Goal: Transaction & Acquisition: Purchase product/service

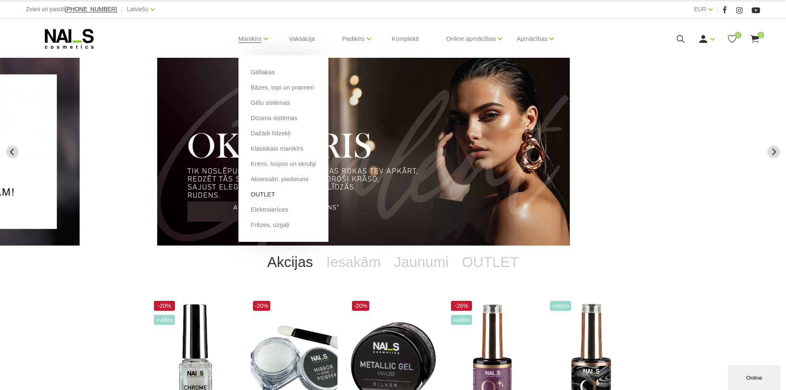
click at [264, 194] on link "OUTLET" at bounding box center [263, 194] width 24 height 9
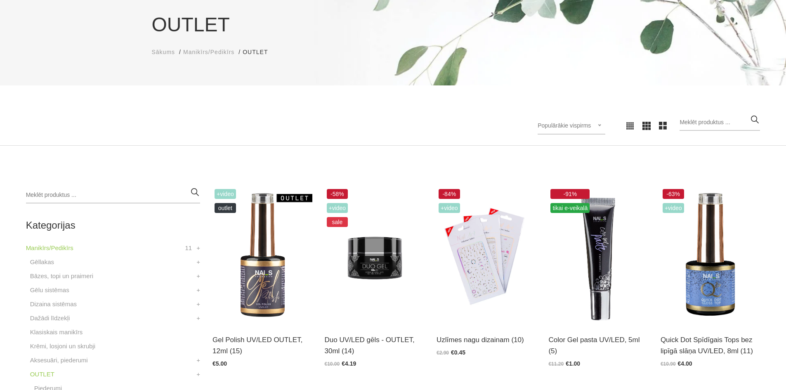
scroll to position [82, 0]
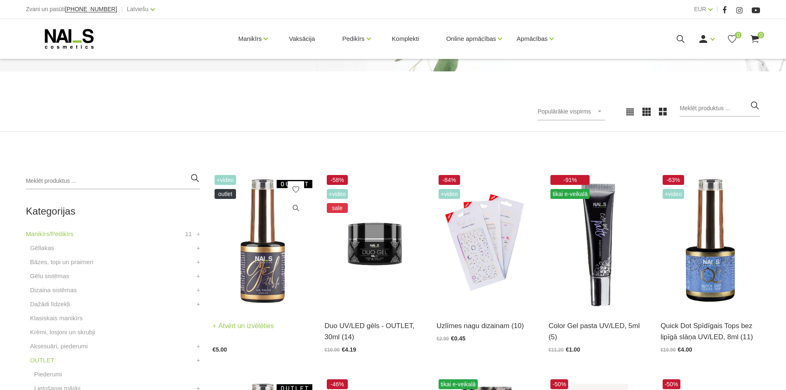
click at [236, 256] on img at bounding box center [261, 241] width 99 height 137
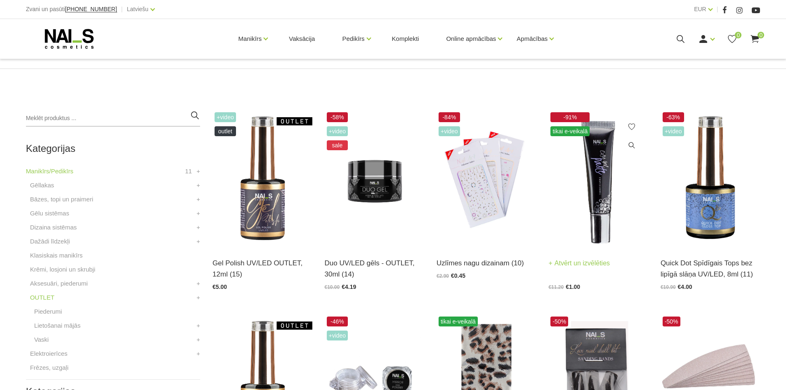
scroll to position [165, 0]
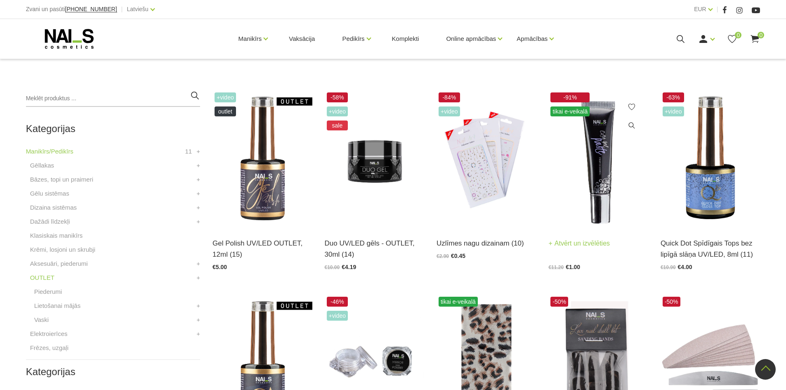
click at [599, 183] on img at bounding box center [597, 158] width 99 height 137
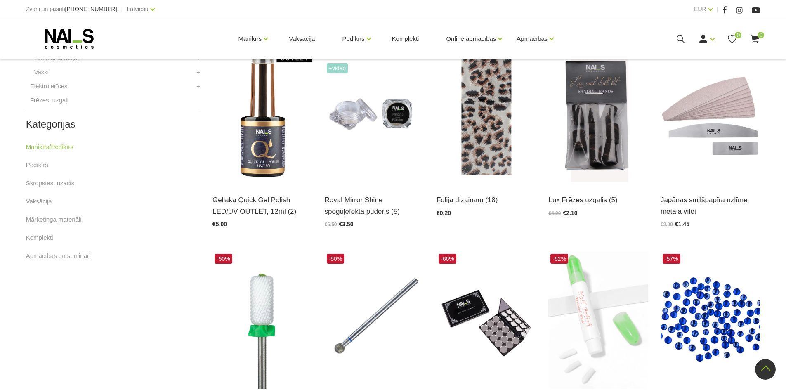
scroll to position [330, 0]
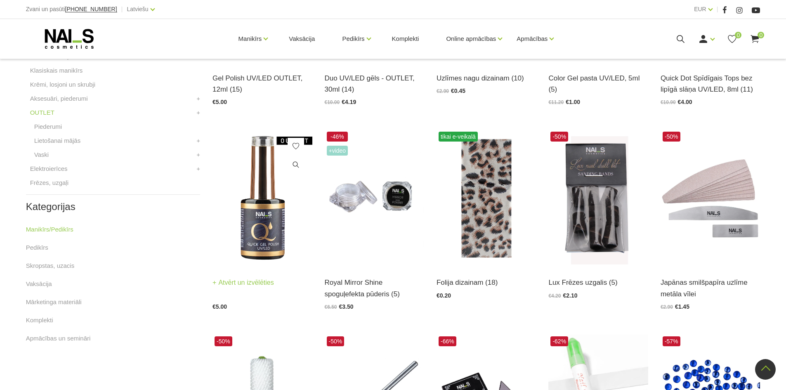
click at [252, 218] on img at bounding box center [261, 197] width 99 height 137
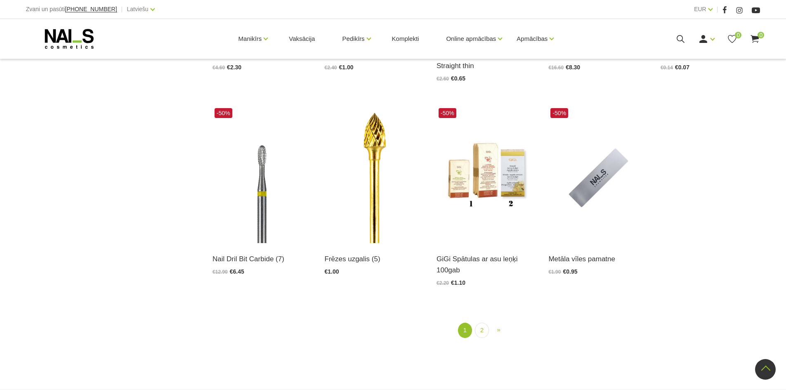
scroll to position [990, 0]
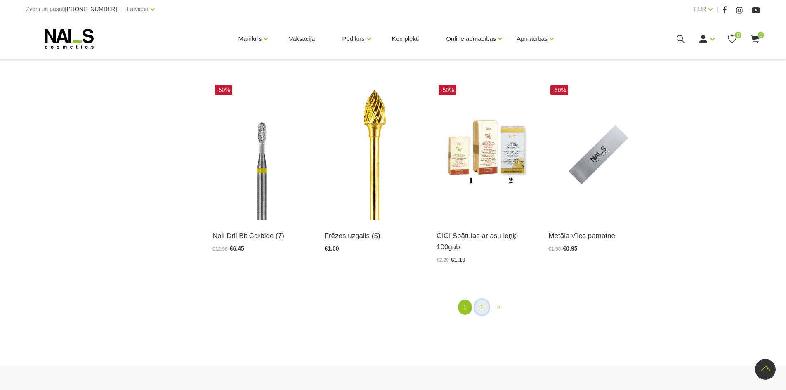
click at [483, 306] on link "2" at bounding box center [482, 306] width 14 height 15
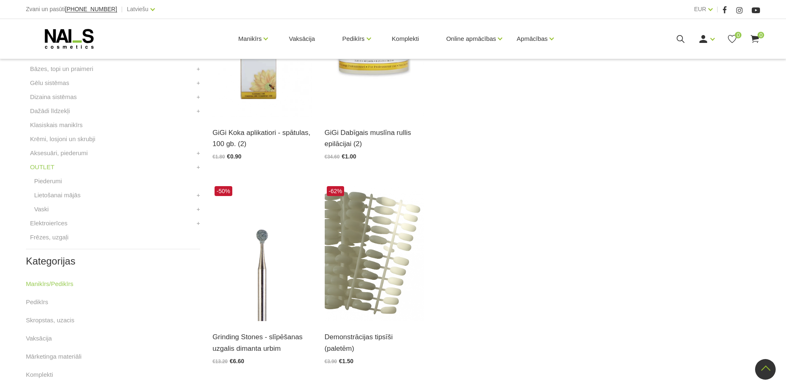
scroll to position [334, 0]
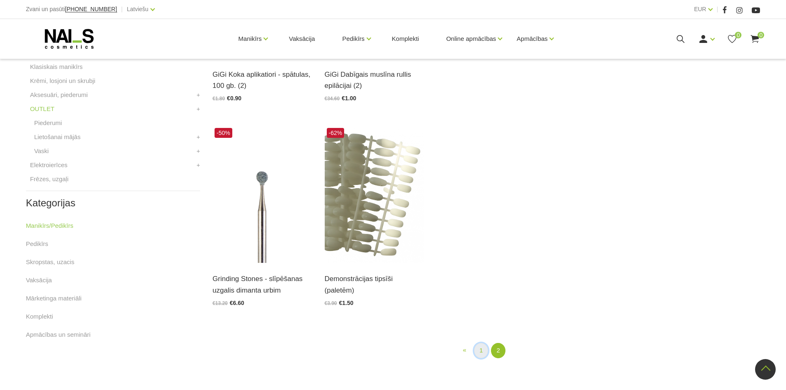
click at [481, 347] on link "1" at bounding box center [481, 350] width 14 height 15
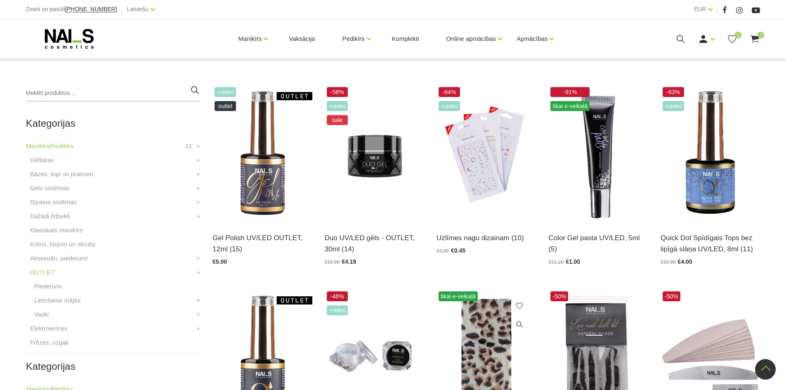
scroll to position [169, 0]
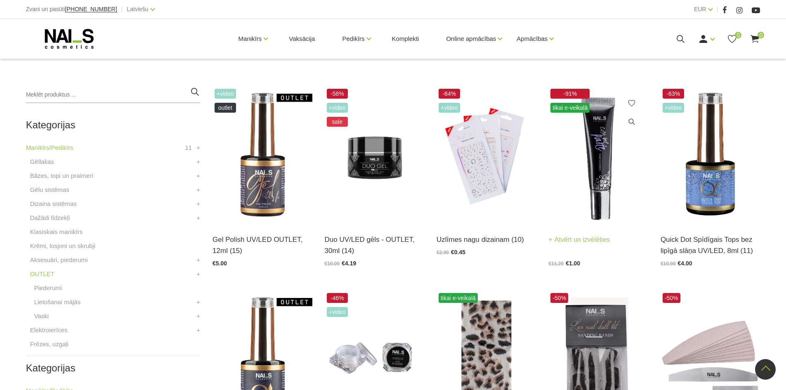
click at [586, 189] on img at bounding box center [597, 155] width 99 height 137
click at [277, 193] on img at bounding box center [261, 155] width 99 height 137
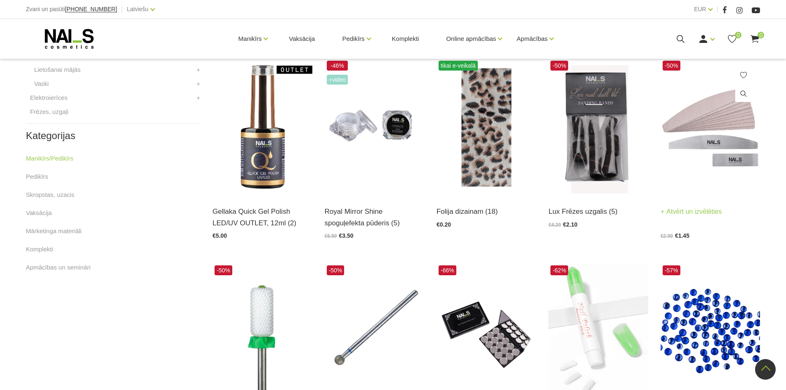
scroll to position [416, 0]
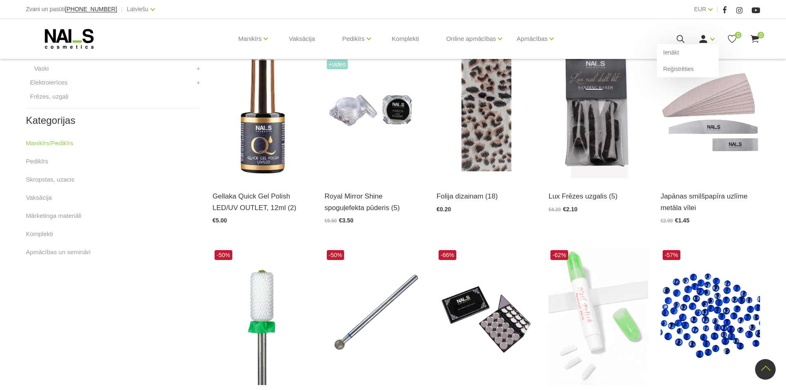
click at [711, 43] on div "Ienākt Reģistrēties" at bounding box center [706, 39] width 16 height 10
click at [700, 51] on link "Ienākt" at bounding box center [688, 52] width 62 height 16
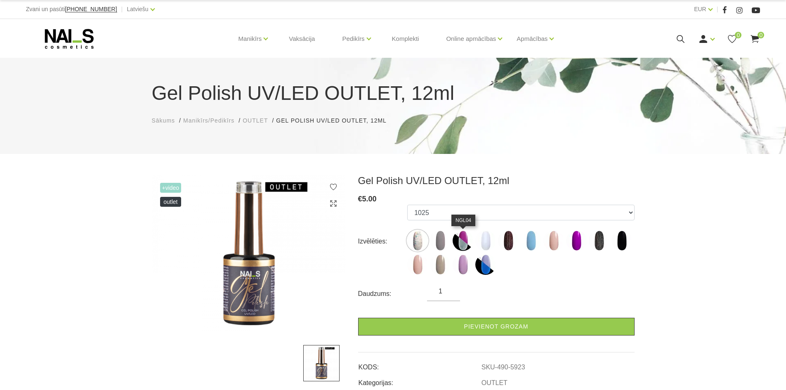
click at [461, 240] on img at bounding box center [462, 240] width 21 height 21
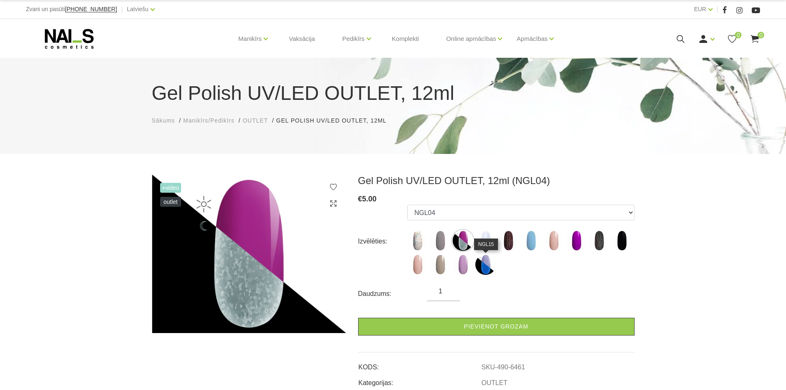
click at [485, 264] on img at bounding box center [485, 264] width 21 height 21
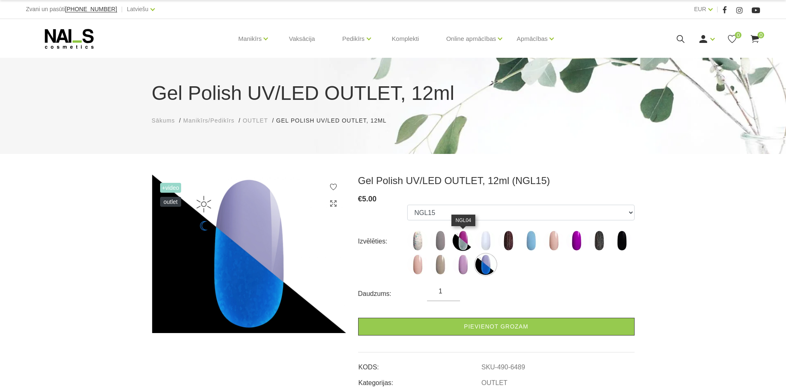
click at [466, 242] on img at bounding box center [462, 240] width 21 height 21
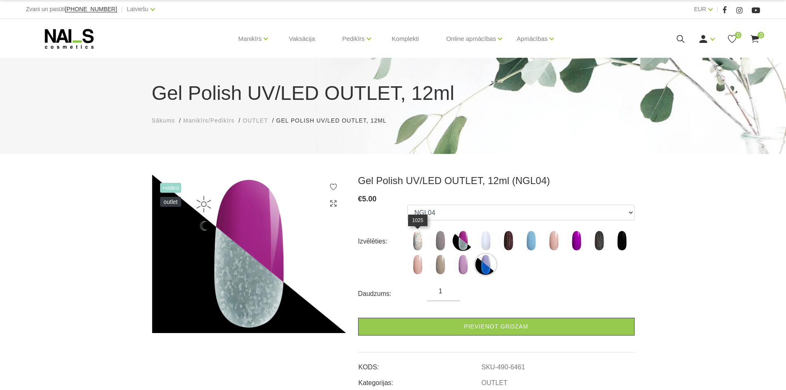
click at [411, 247] on img at bounding box center [417, 240] width 21 height 21
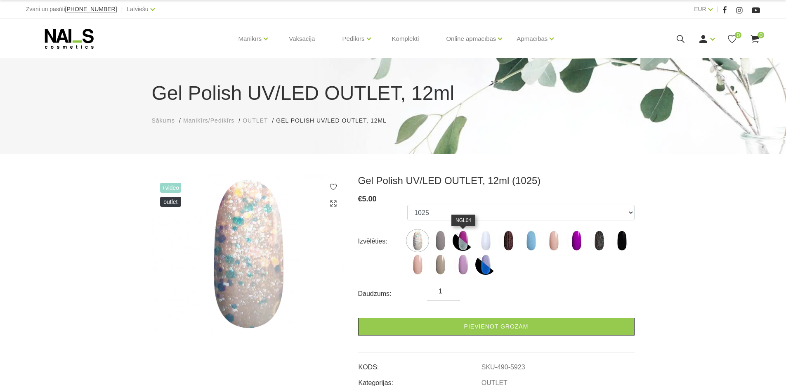
click at [457, 240] on img at bounding box center [462, 240] width 21 height 21
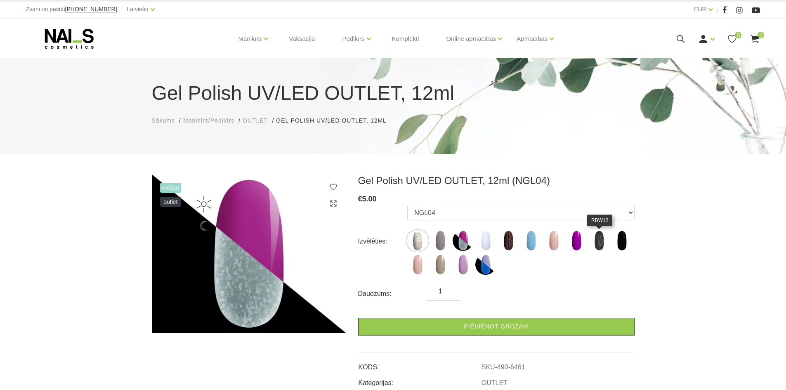
click at [599, 244] on img at bounding box center [599, 240] width 21 height 21
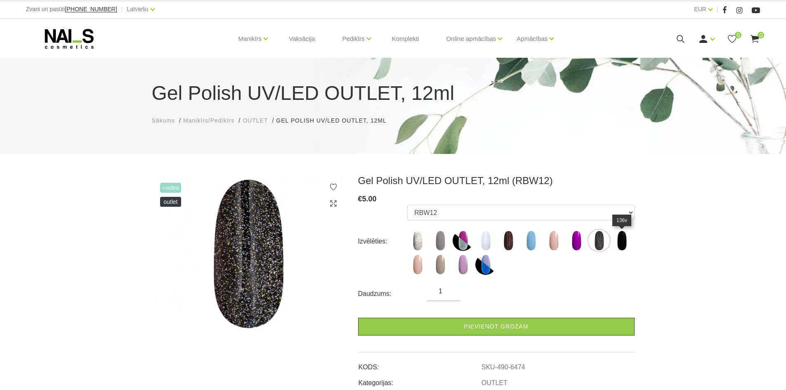
click at [619, 243] on img at bounding box center [621, 240] width 21 height 21
select select "6475"
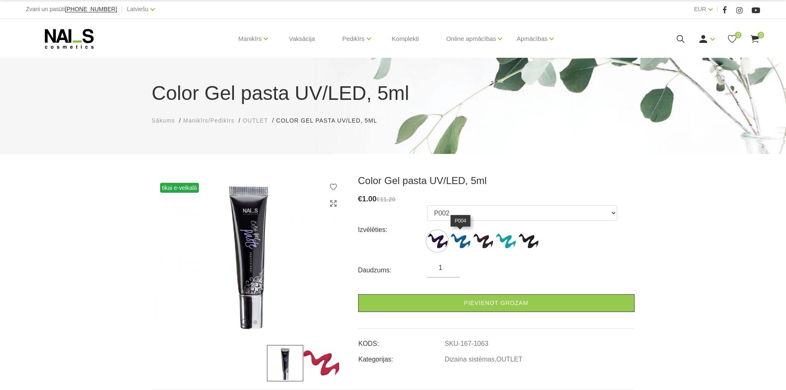
click at [461, 242] on img at bounding box center [460, 241] width 21 height 21
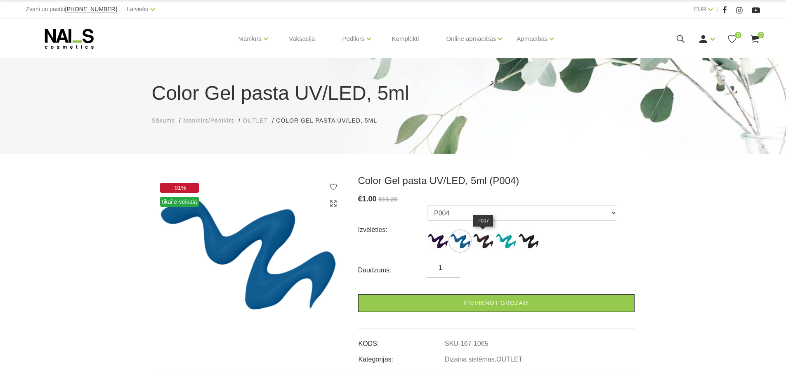
click at [485, 241] on img at bounding box center [482, 241] width 21 height 21
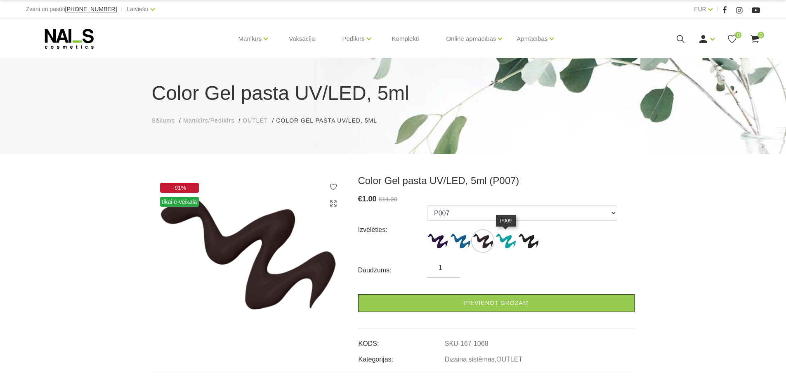
click at [505, 240] on img at bounding box center [505, 241] width 21 height 21
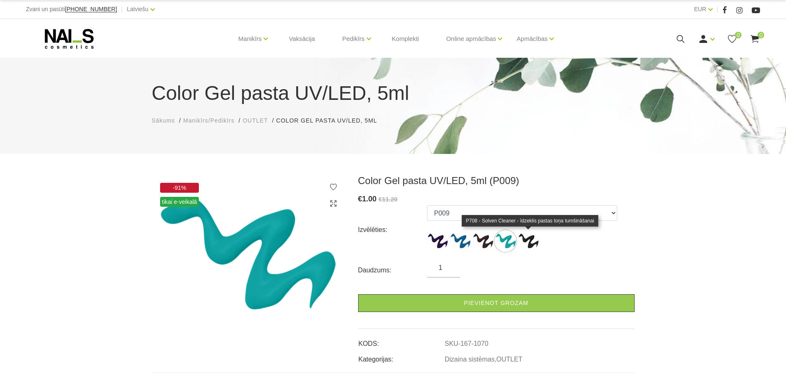
click at [532, 241] on img at bounding box center [528, 241] width 21 height 21
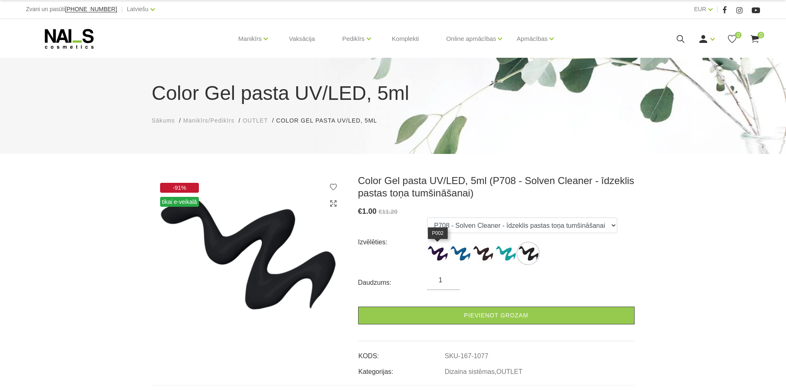
click at [435, 250] on img at bounding box center [437, 253] width 21 height 21
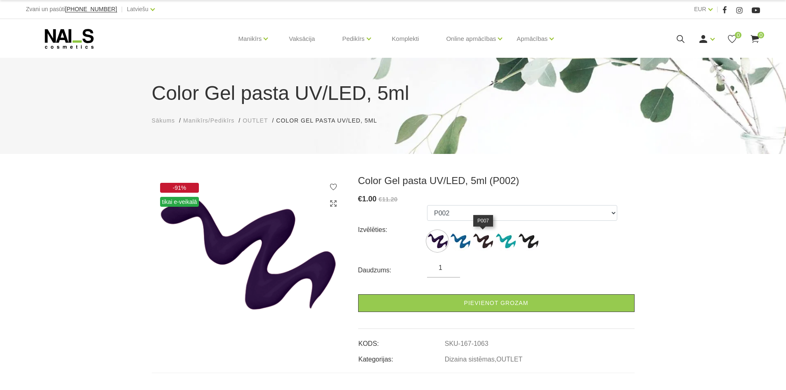
click at [484, 244] on img at bounding box center [482, 241] width 21 height 21
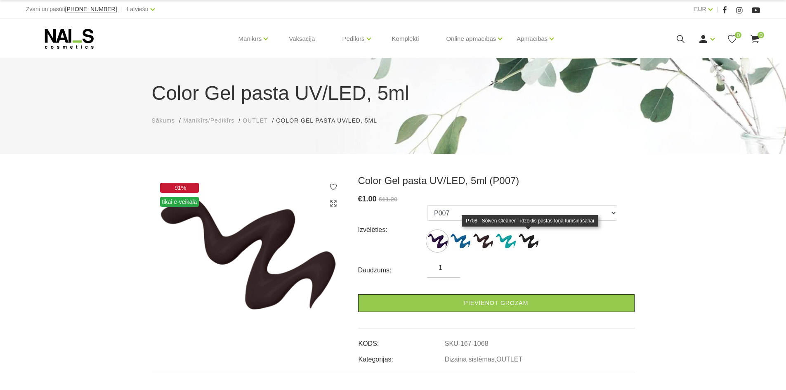
click at [524, 238] on img at bounding box center [528, 241] width 21 height 21
select select "1077"
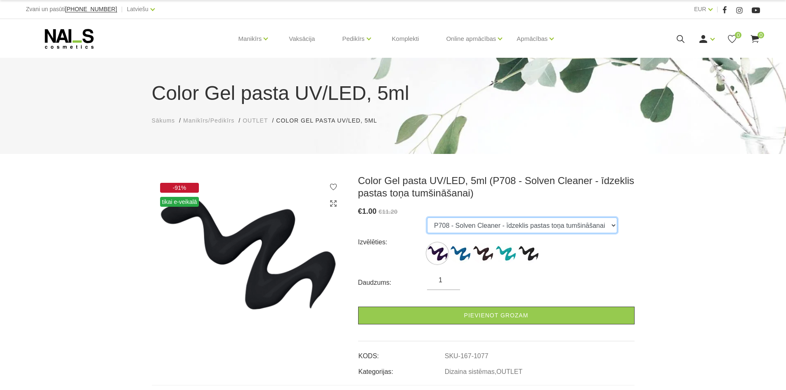
click at [555, 232] on select "P002 P004 P007 P009 P708 - Solven Cleaner - īdzeklis pastas toņa tumšināšanai" at bounding box center [522, 225] width 190 height 16
click at [640, 287] on div "-91% tikai e-veikalā Color Gel pasta UV/LED, 5ml (P708 - Solven Cleaner - īdzek…" at bounding box center [393, 364] width 786 height 381
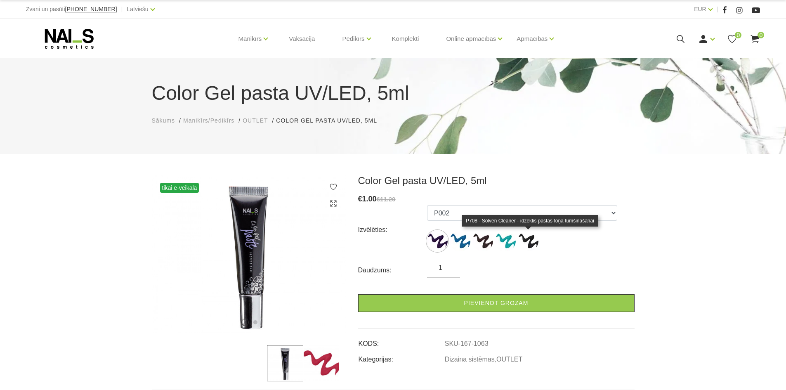
click at [525, 245] on img at bounding box center [528, 241] width 21 height 21
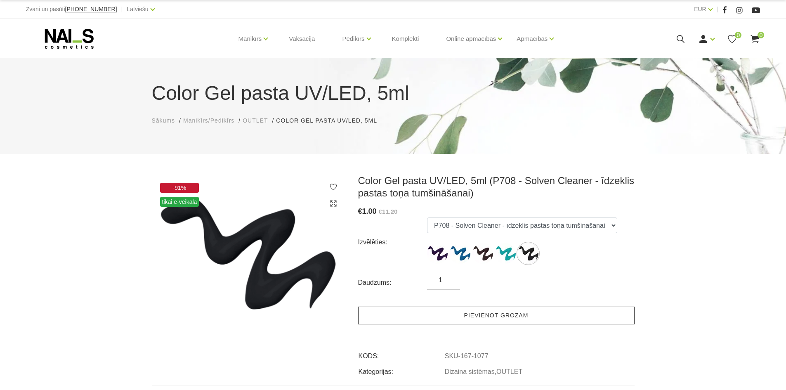
click at [450, 319] on link "Pievienot grozam" at bounding box center [496, 315] width 276 height 18
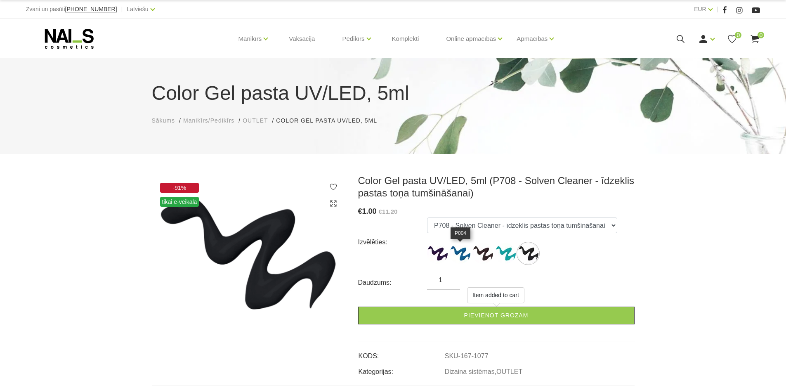
click at [458, 253] on img at bounding box center [460, 253] width 21 height 21
select select "1065"
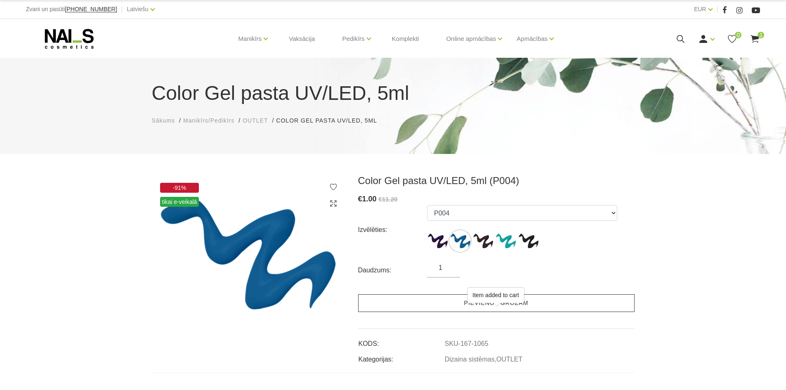
click at [447, 307] on link "Pievienot grozam" at bounding box center [496, 303] width 276 height 18
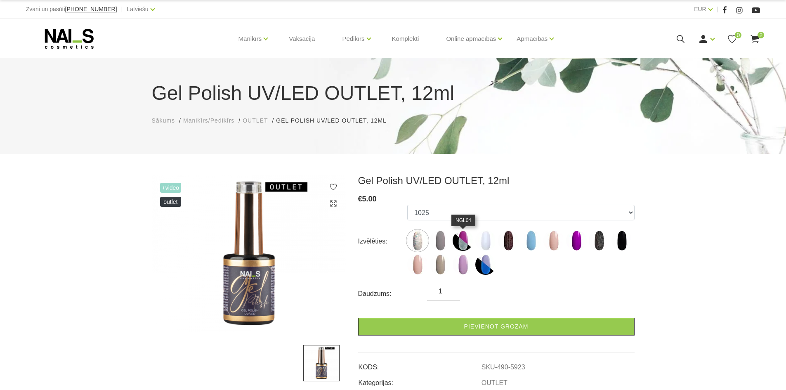
click at [464, 245] on img at bounding box center [462, 240] width 21 height 21
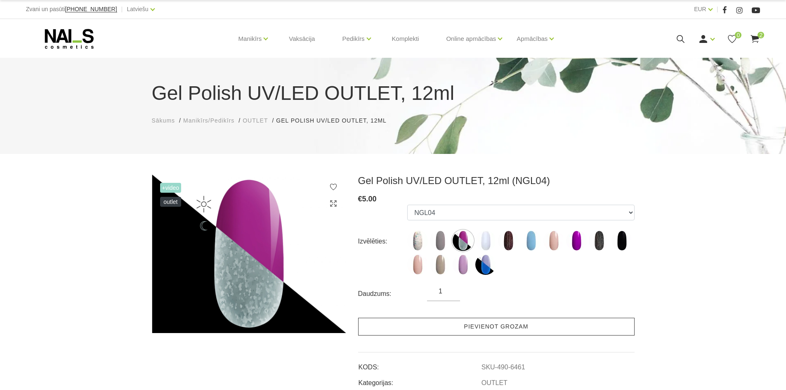
click at [455, 329] on link "Pievienot grozam" at bounding box center [496, 327] width 276 height 18
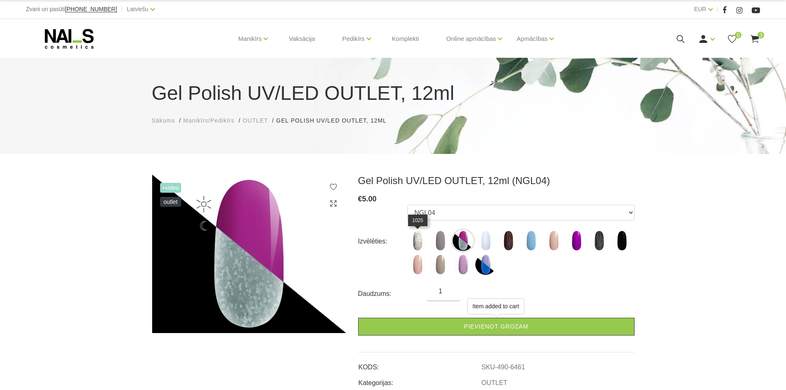
click at [419, 239] on img at bounding box center [417, 240] width 21 height 21
select select "5923"
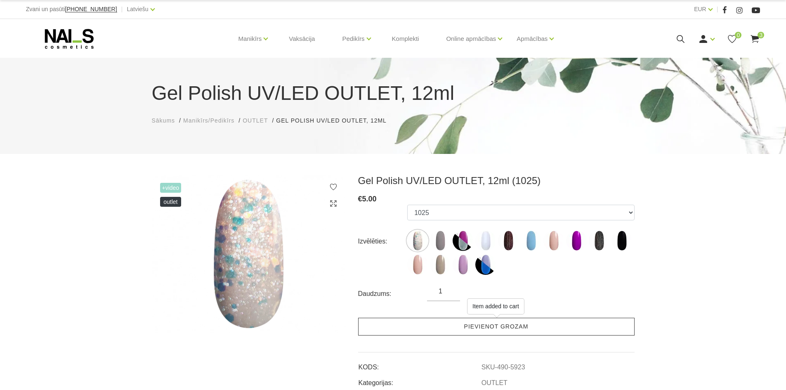
click at [426, 332] on link "Pievienot grozam" at bounding box center [496, 327] width 276 height 18
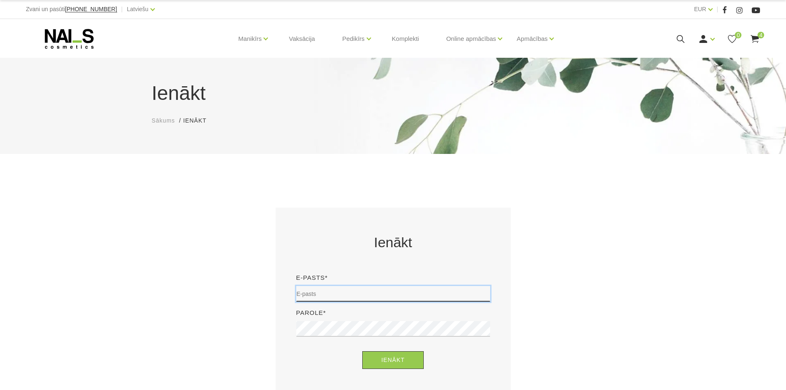
click at [398, 299] on input "email" at bounding box center [393, 294] width 194 height 16
type input "evelina.kalinina@inbox.lv"
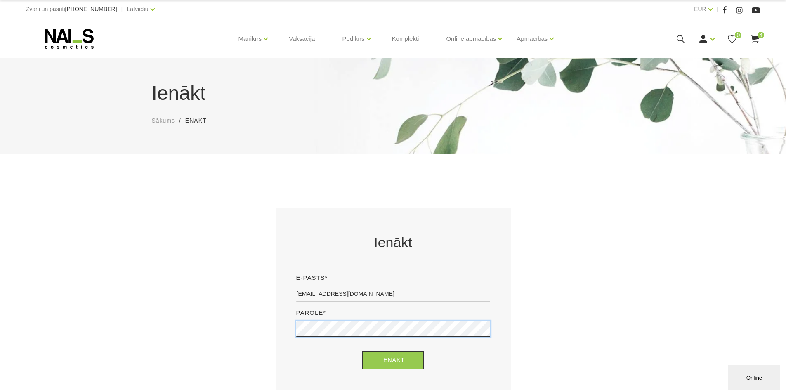
click at [362, 351] on button "Ienākt" at bounding box center [392, 360] width 61 height 18
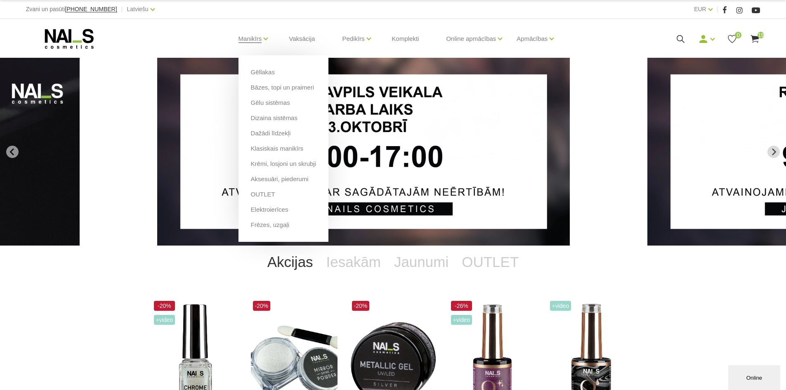
click at [258, 193] on link "OUTLET" at bounding box center [263, 194] width 24 height 9
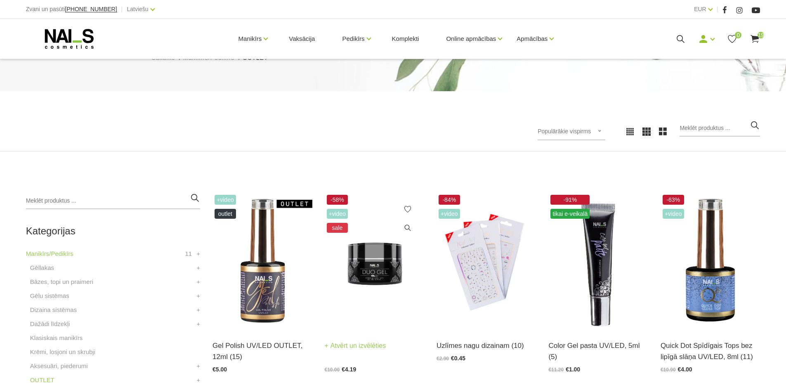
scroll to position [82, 0]
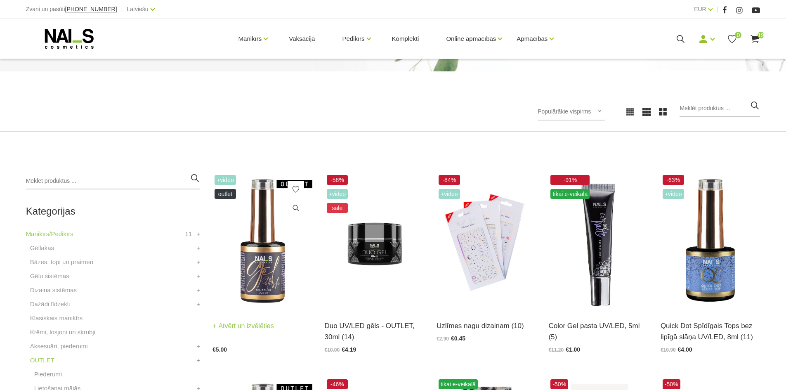
click at [287, 261] on img at bounding box center [261, 241] width 99 height 137
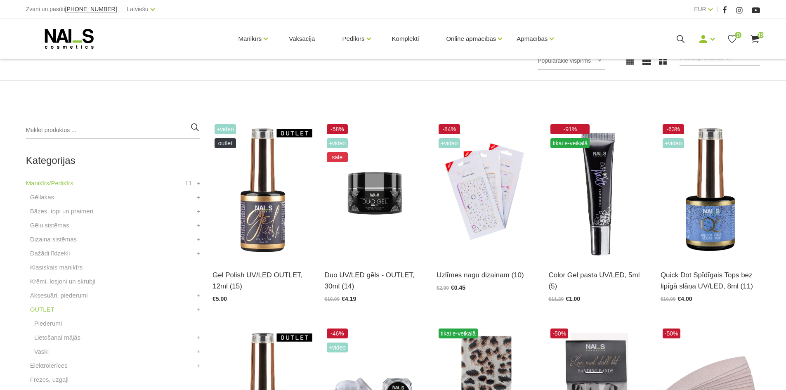
scroll to position [165, 0]
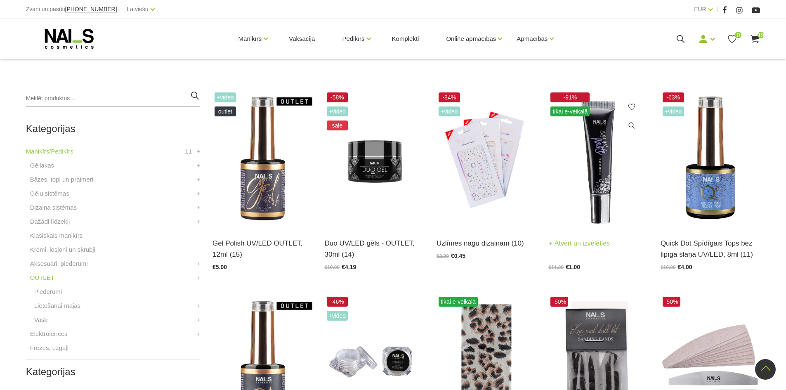
drag, startPoint x: 591, startPoint y: 207, endPoint x: 590, endPoint y: 212, distance: 4.6
click at [591, 207] on img at bounding box center [597, 158] width 99 height 137
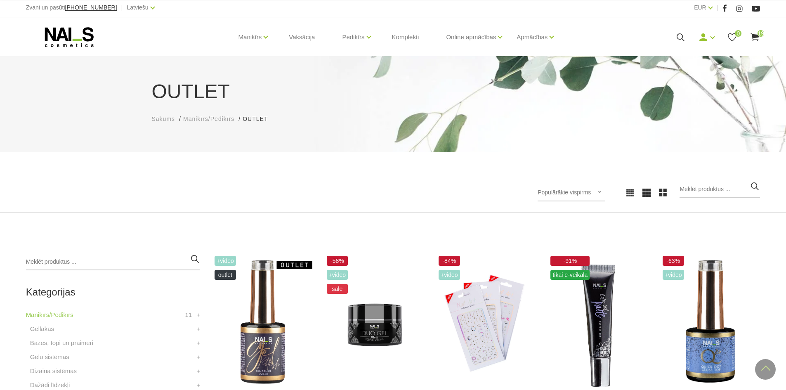
scroll to position [0, 0]
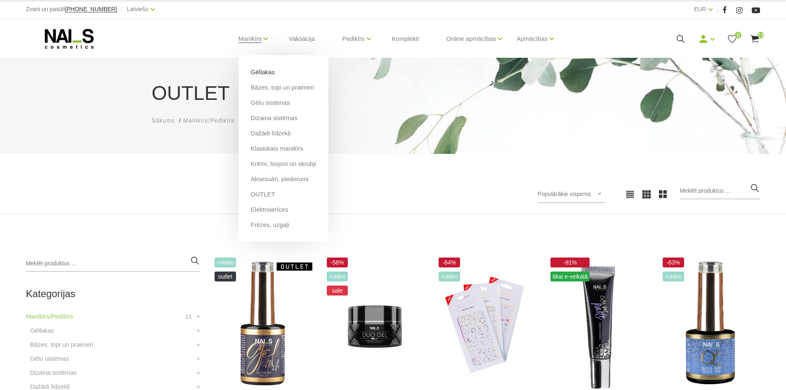
click at [266, 74] on link "Gēllakas" at bounding box center [263, 72] width 24 height 9
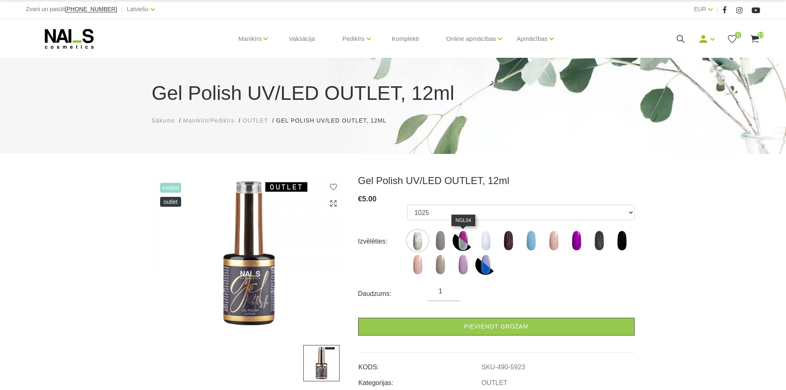
click at [464, 242] on img at bounding box center [462, 240] width 21 height 21
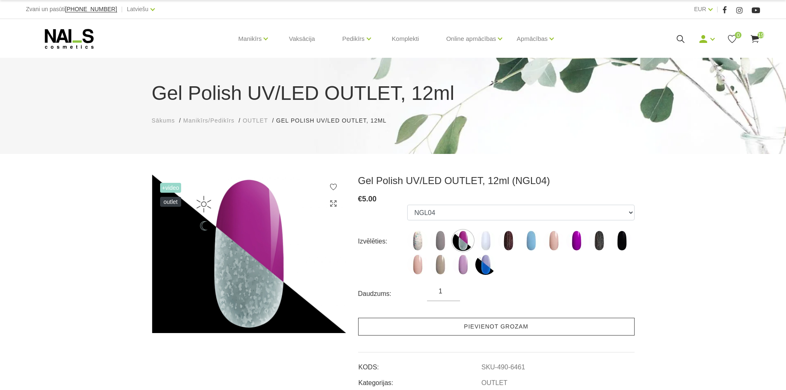
click at [461, 330] on link "Pievienot grozam" at bounding box center [496, 327] width 276 height 18
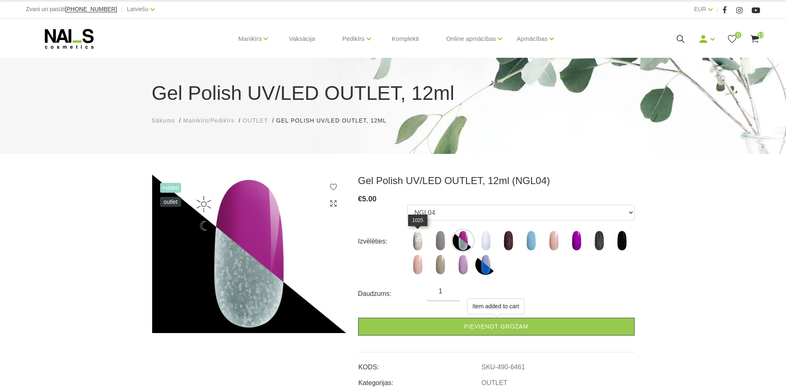
click at [419, 237] on img at bounding box center [417, 240] width 21 height 21
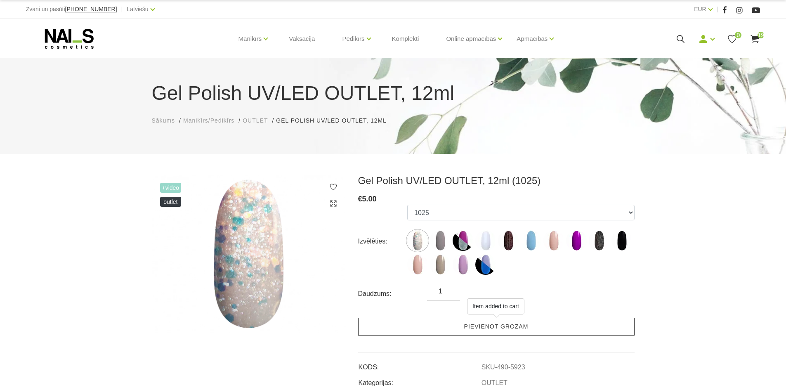
click at [414, 329] on link "Pievienot grozam" at bounding box center [496, 327] width 276 height 18
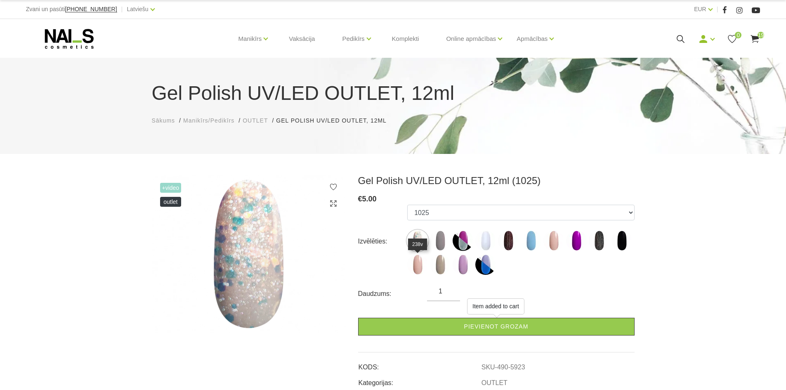
click at [416, 269] on img at bounding box center [417, 264] width 21 height 21
select select "6476"
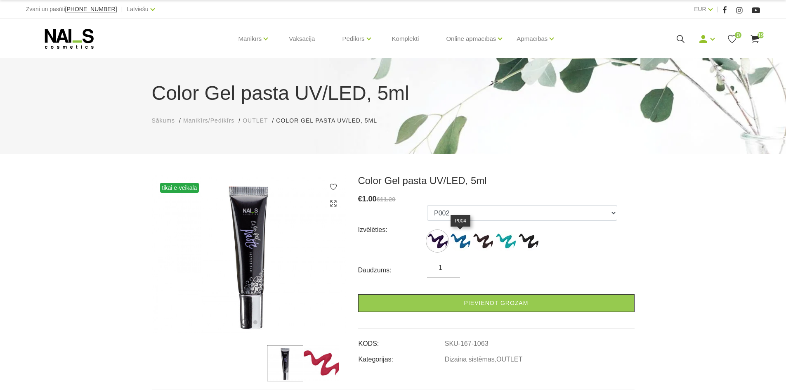
click at [461, 244] on img at bounding box center [460, 241] width 21 height 21
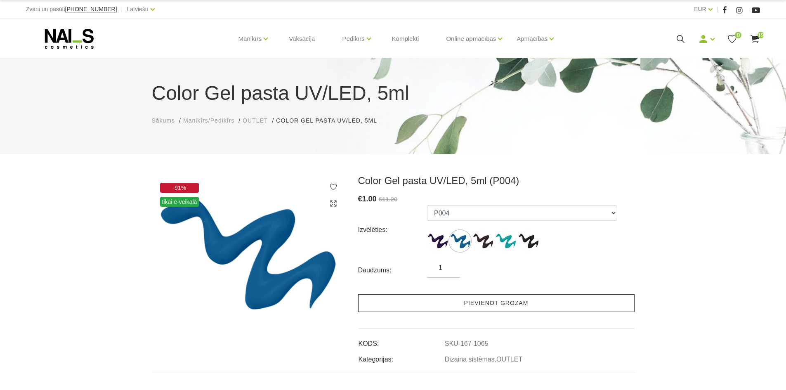
click at [478, 308] on link "Pievienot grozam" at bounding box center [496, 303] width 276 height 18
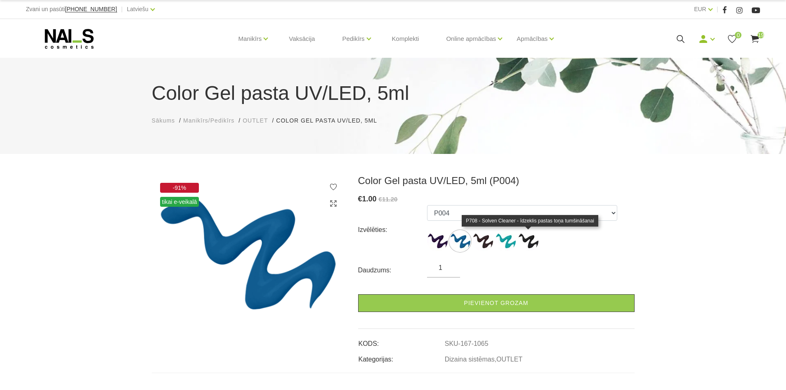
click at [530, 237] on img at bounding box center [528, 241] width 21 height 21
select select "1077"
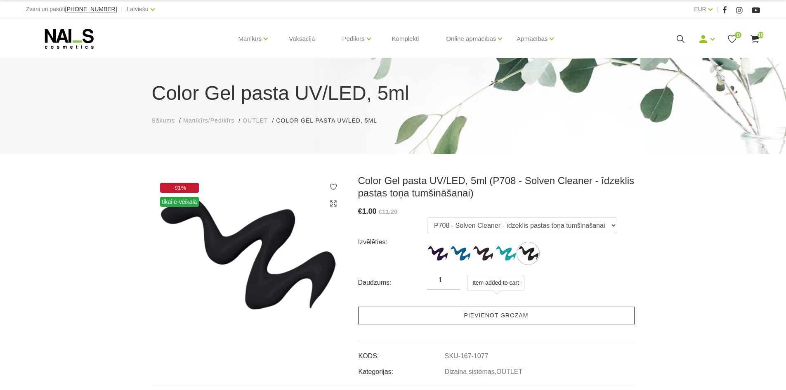
click at [501, 313] on link "Pievienot grozam" at bounding box center [496, 315] width 276 height 18
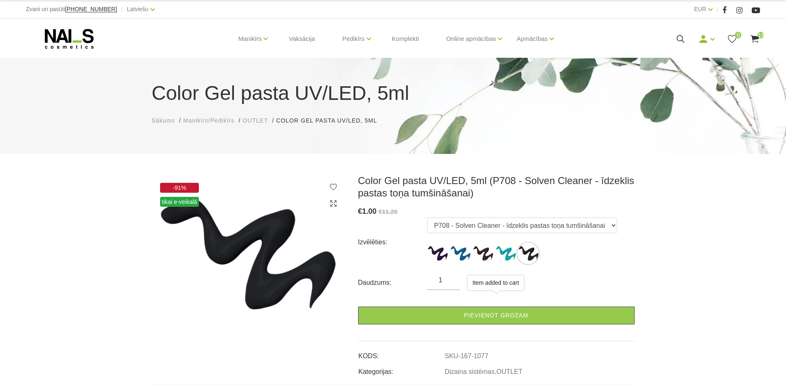
click at [753, 40] on use at bounding box center [755, 39] width 8 height 8
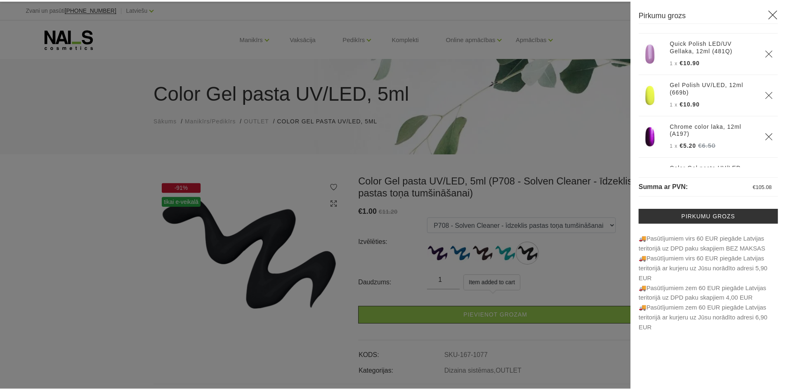
scroll to position [497, 0]
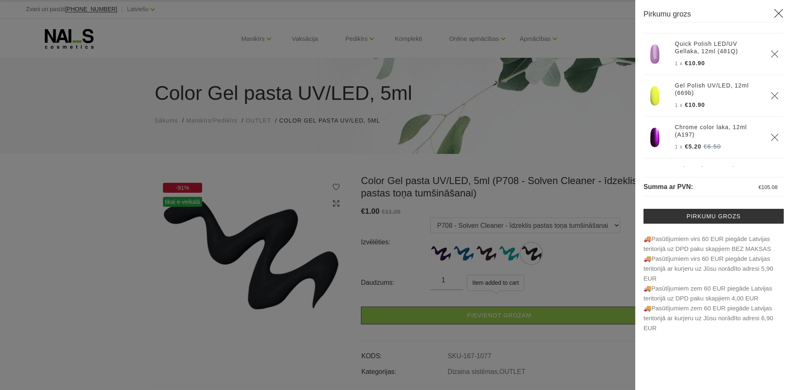
click at [781, 13] on icon at bounding box center [778, 13] width 10 height 10
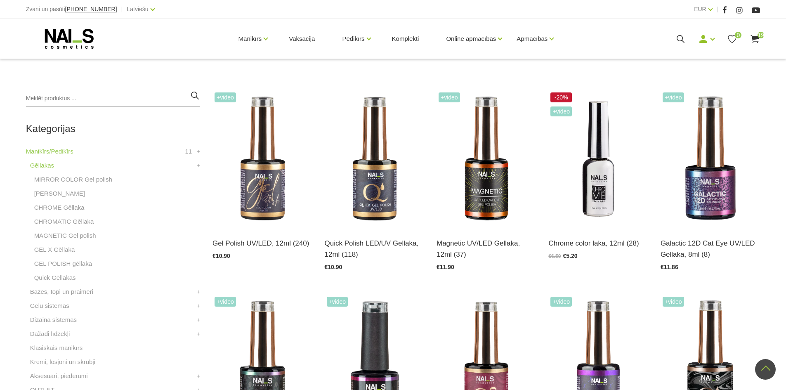
scroll to position [82, 0]
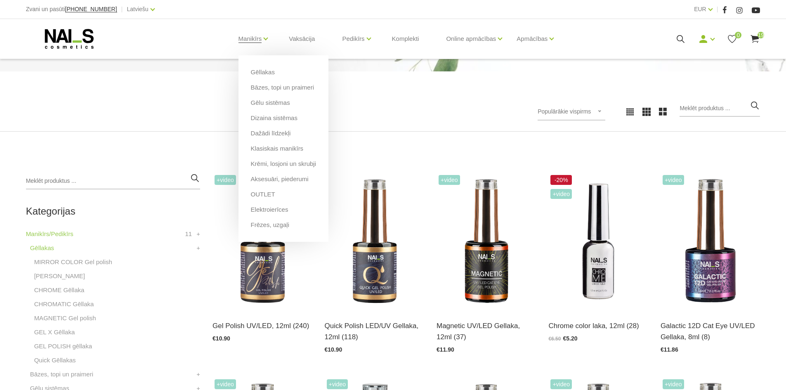
click at [278, 92] on li "Bāzes, topi un praimeri" at bounding box center [283, 90] width 65 height 15
click at [281, 90] on link "Bāzes, topi un praimeri" at bounding box center [282, 87] width 63 height 9
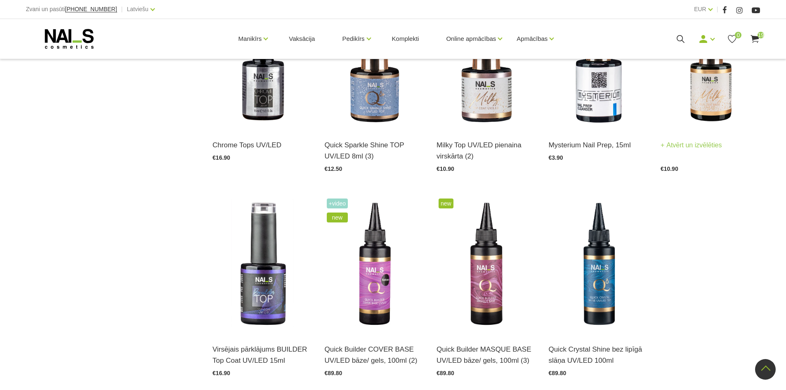
scroll to position [907, 0]
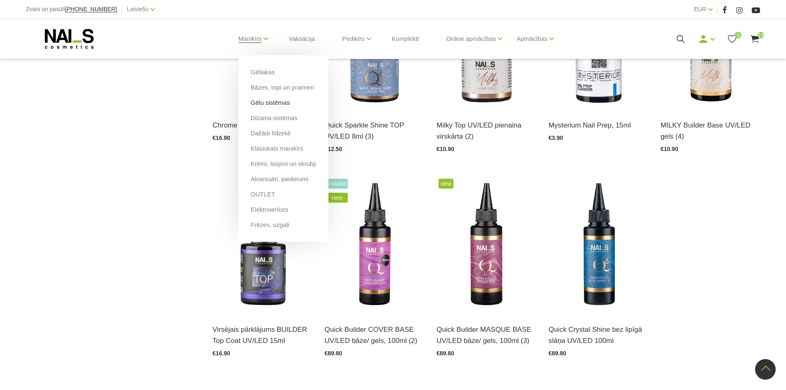
click at [279, 103] on link "Gēlu sistēmas" at bounding box center [270, 102] width 39 height 9
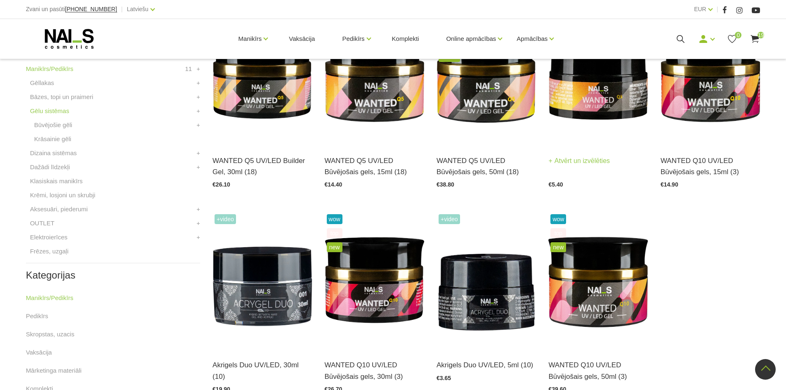
scroll to position [165, 0]
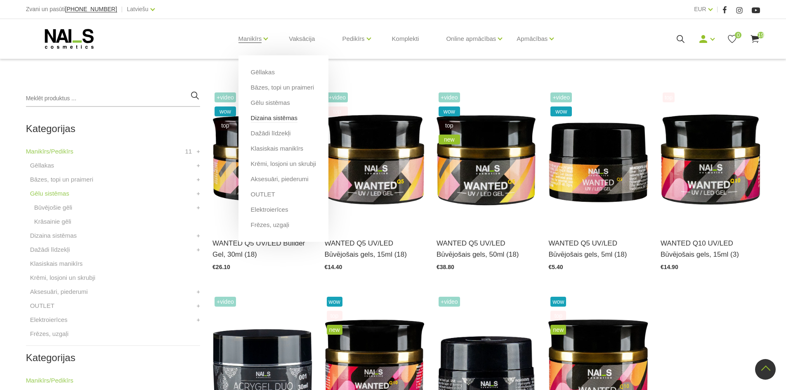
click at [273, 114] on link "Dizaina sistēmas" at bounding box center [274, 117] width 47 height 9
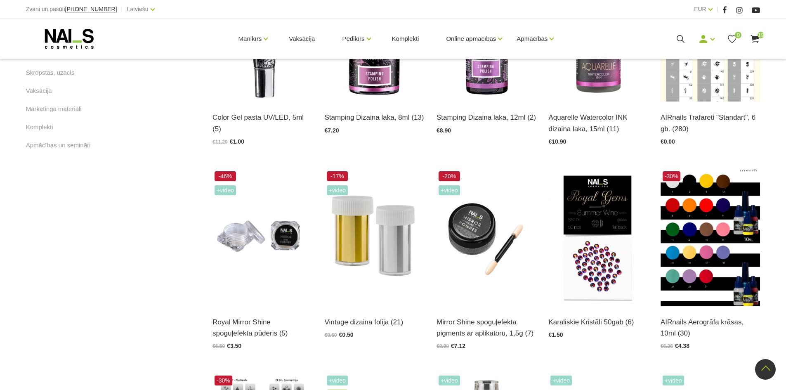
scroll to position [577, 0]
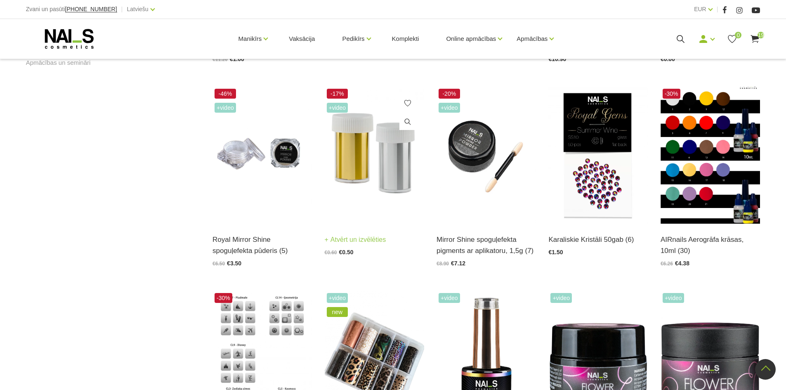
click at [396, 164] on img at bounding box center [374, 155] width 99 height 137
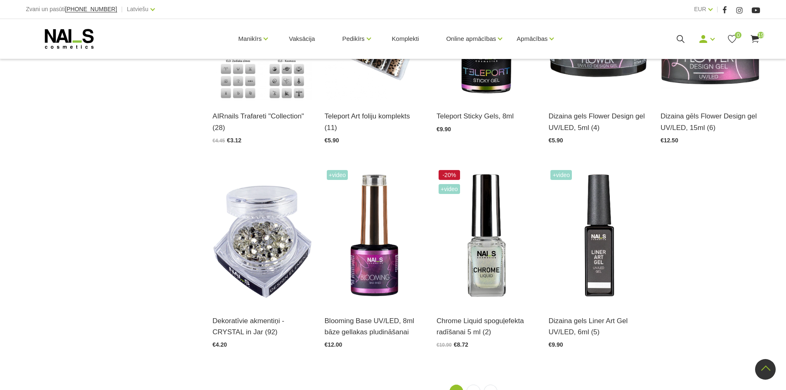
scroll to position [990, 0]
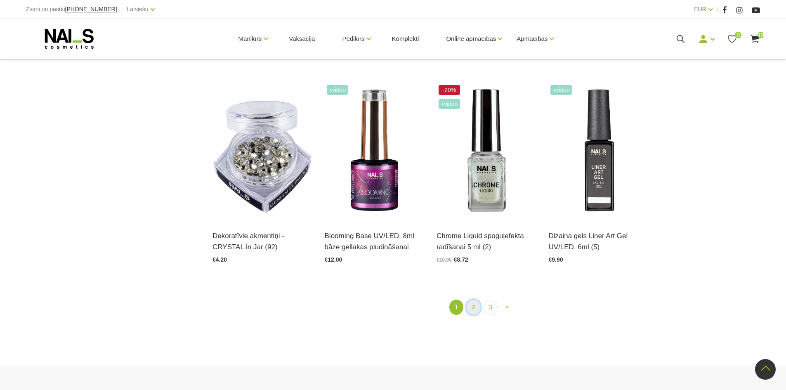
click at [470, 308] on link "2" at bounding box center [473, 306] width 14 height 15
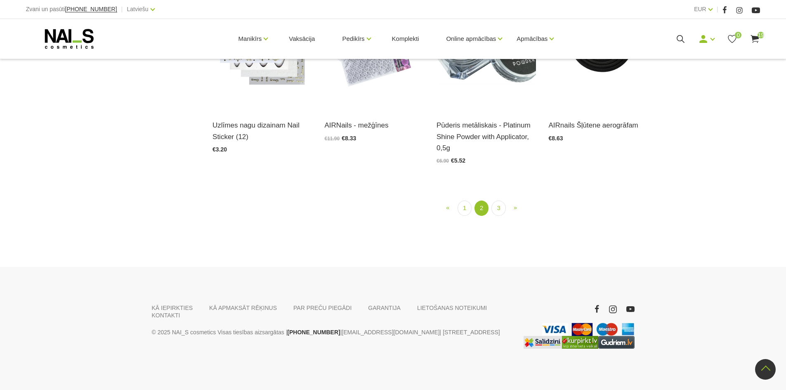
scroll to position [993, 0]
click at [497, 216] on link "3" at bounding box center [498, 207] width 14 height 15
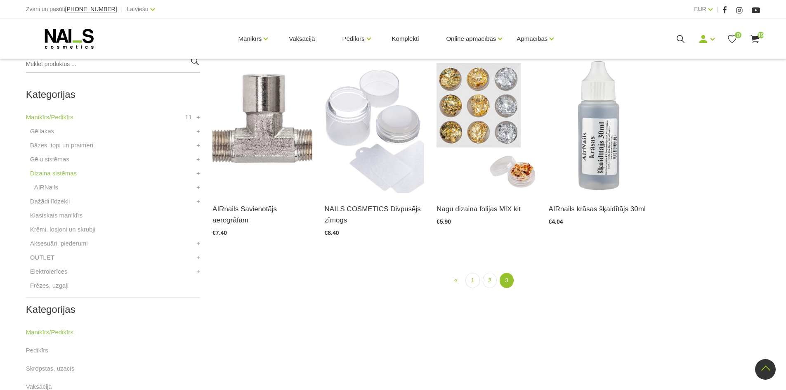
scroll to position [169, 0]
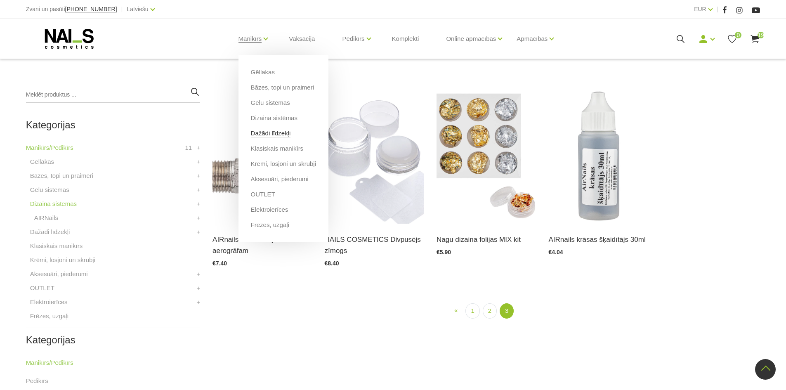
click at [276, 133] on link "Dažādi līdzekļi" at bounding box center [271, 133] width 40 height 9
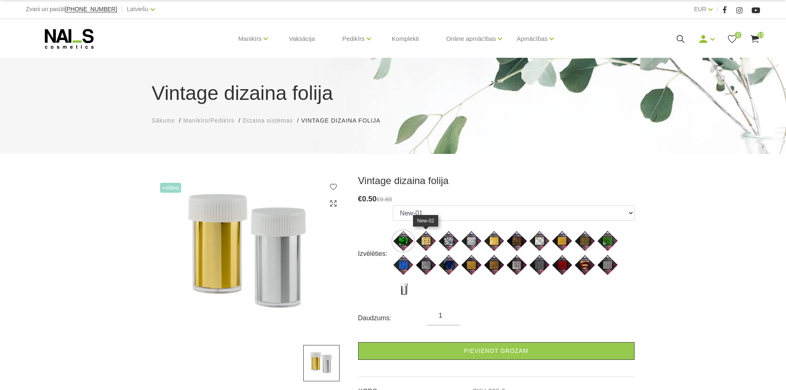
click at [425, 240] on img at bounding box center [425, 241] width 21 height 21
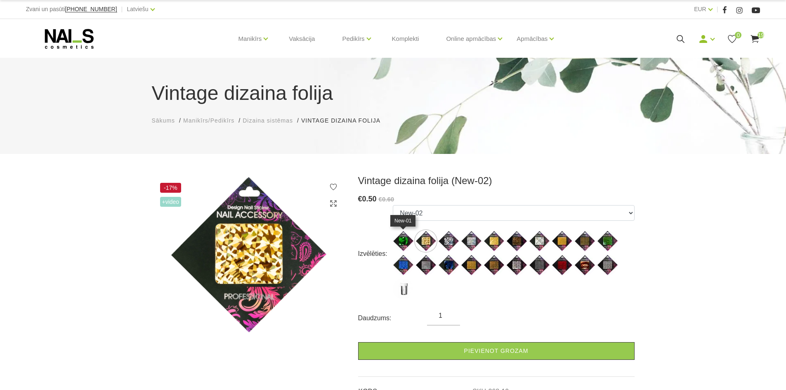
click at [398, 237] on img at bounding box center [403, 241] width 21 height 21
select select "9"
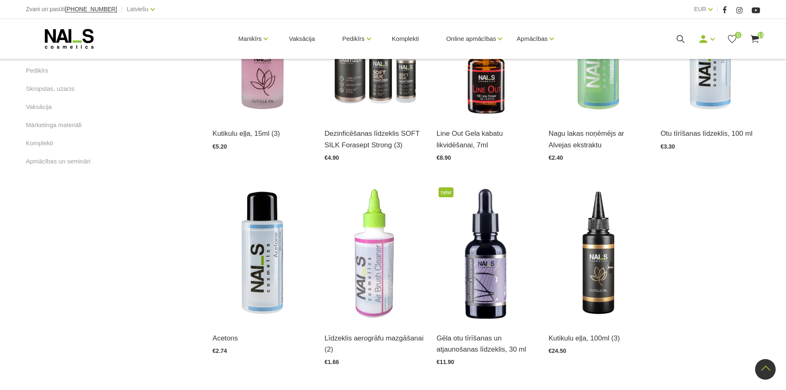
scroll to position [495, 0]
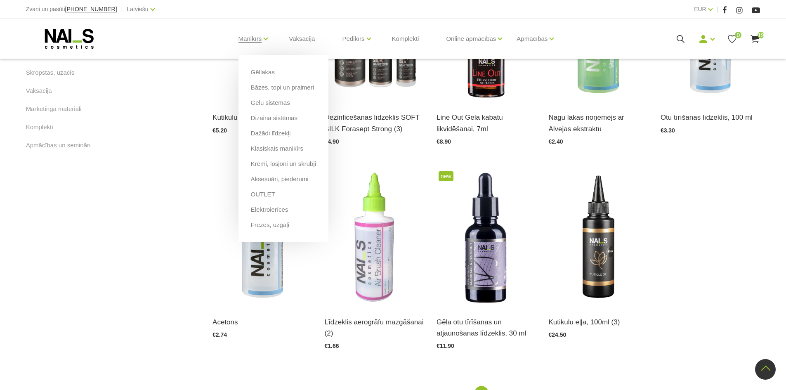
click at [279, 144] on li "Dažādi līdzekļi" at bounding box center [283, 136] width 65 height 15
click at [274, 149] on link "Klasiskais manikīrs" at bounding box center [277, 148] width 53 height 9
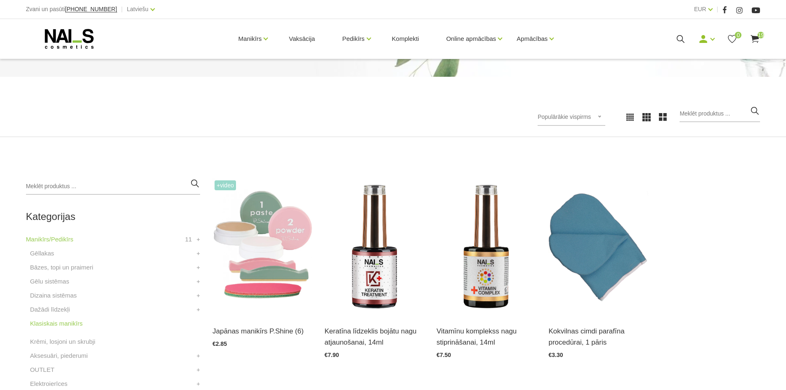
scroll to position [165, 0]
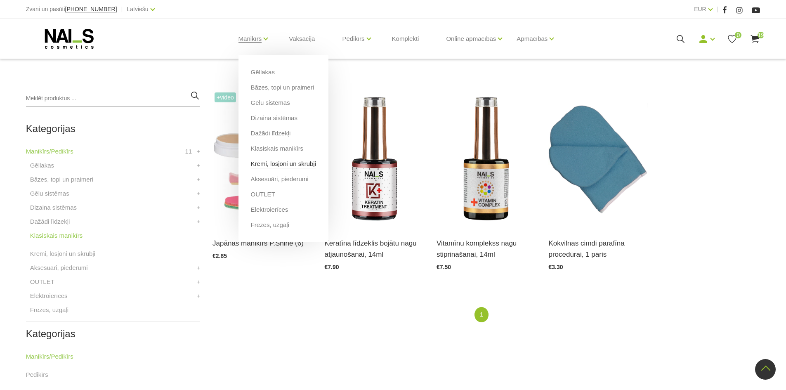
click at [277, 167] on link "Krēmi, losjoni un skrubji" at bounding box center [283, 163] width 65 height 9
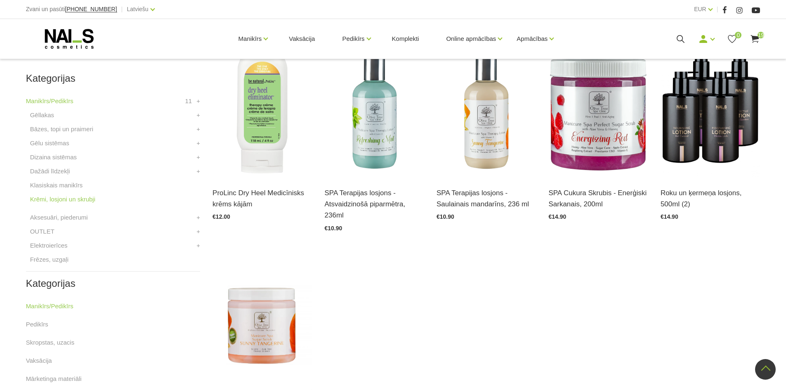
scroll to position [247, 0]
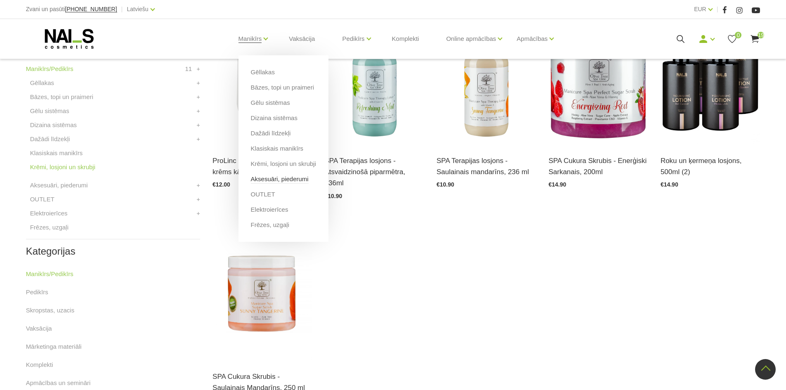
click at [278, 179] on link "Aksesuāri, piederumi" at bounding box center [280, 178] width 58 height 9
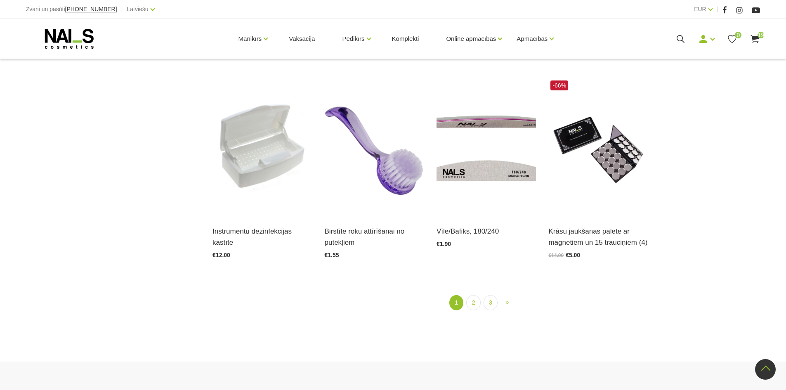
scroll to position [990, 0]
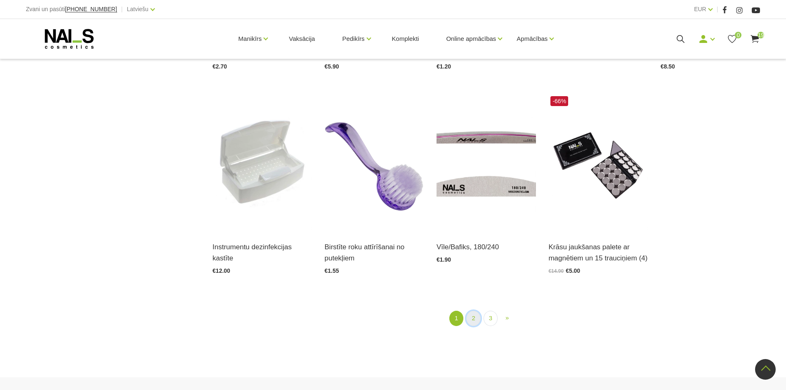
click at [473, 316] on link "2" at bounding box center [473, 318] width 14 height 15
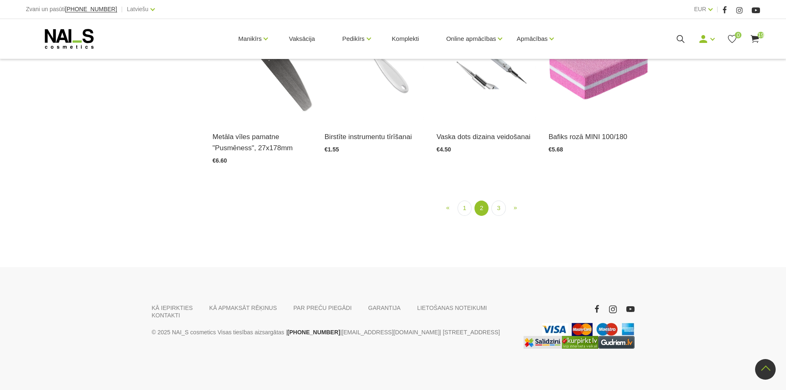
scroll to position [1076, 0]
click at [497, 216] on link "3" at bounding box center [498, 207] width 14 height 15
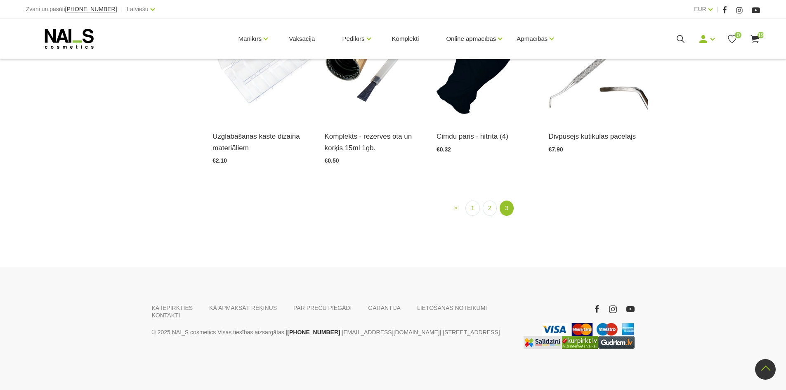
scroll to position [993, 0]
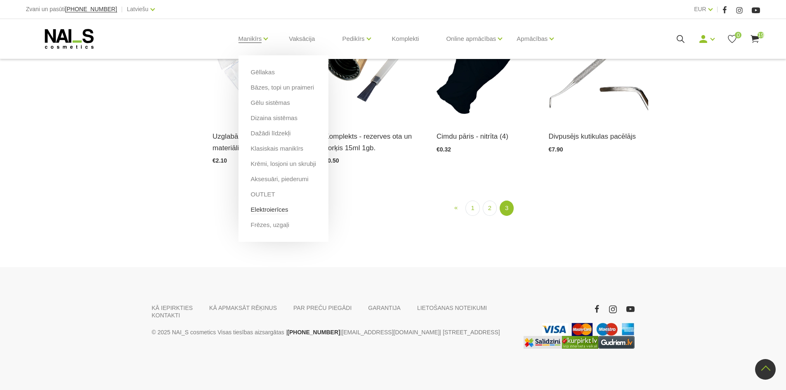
click at [264, 210] on link "Elektroierīces" at bounding box center [270, 209] width 38 height 9
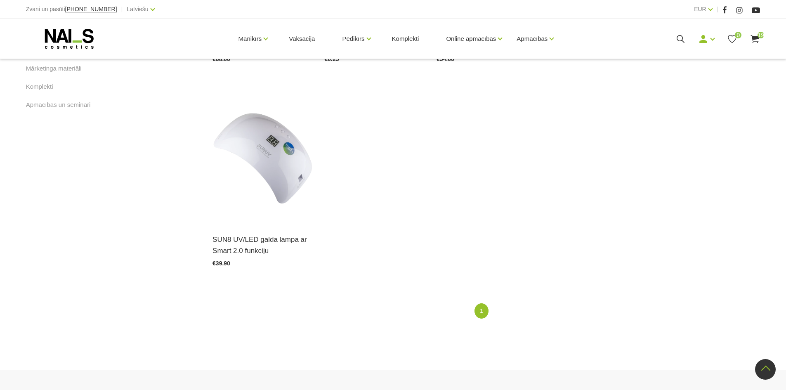
scroll to position [495, 0]
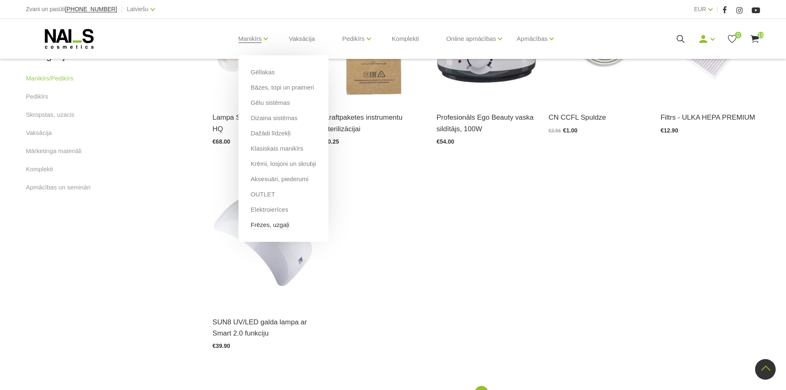
click at [270, 224] on link "Frēzes, uzgaļi" at bounding box center [270, 224] width 38 height 9
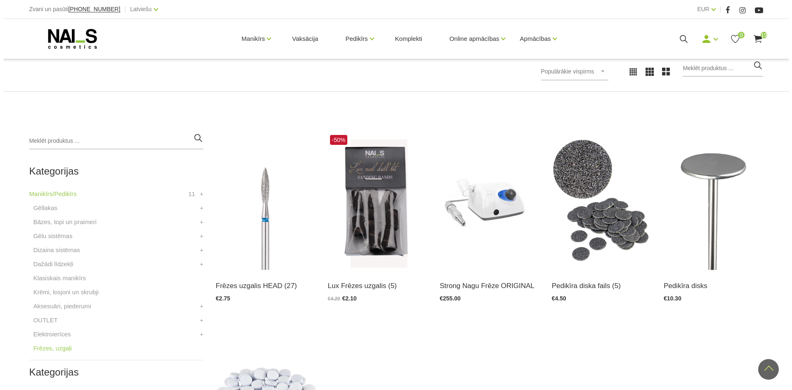
scroll to position [82, 0]
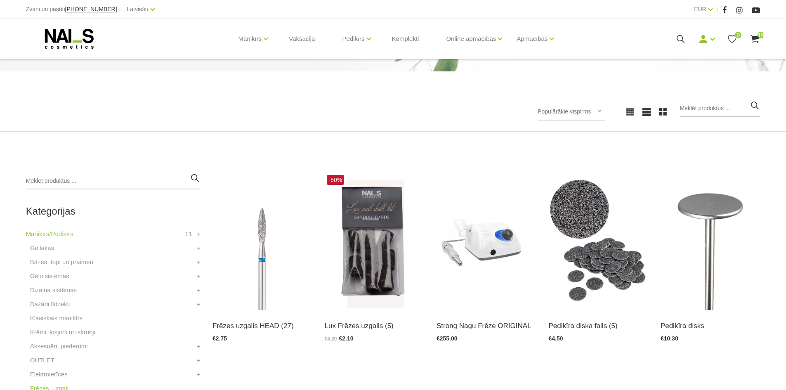
click at [750, 42] on icon at bounding box center [754, 39] width 10 height 10
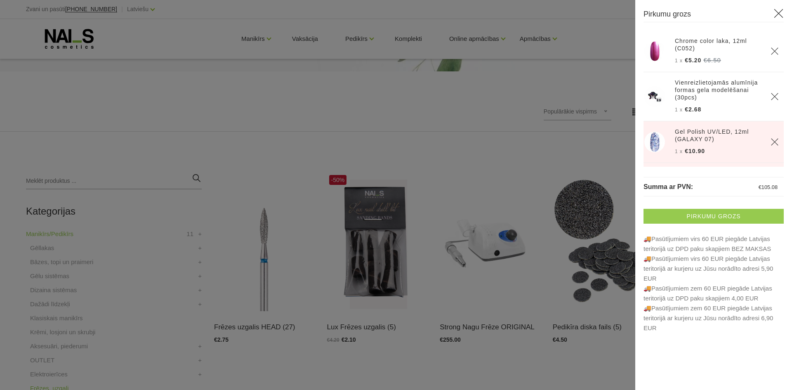
click at [700, 212] on link "Pirkumu grozs" at bounding box center [713, 216] width 140 height 15
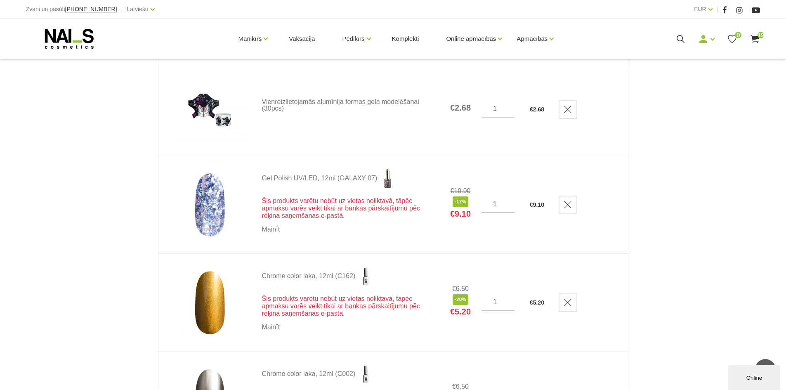
scroll to position [247, 0]
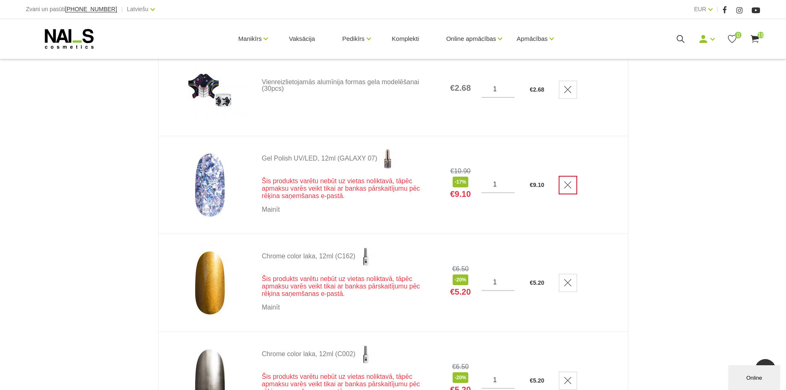
click at [572, 185] on icon "Delete" at bounding box center [567, 185] width 8 height 8
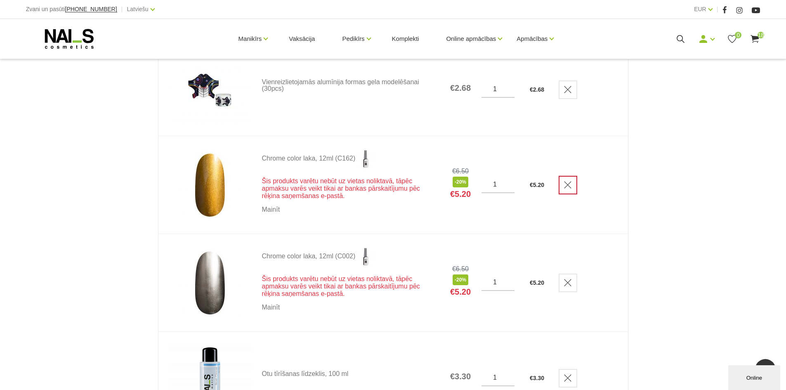
click at [571, 186] on icon "Delete" at bounding box center [567, 185] width 8 height 8
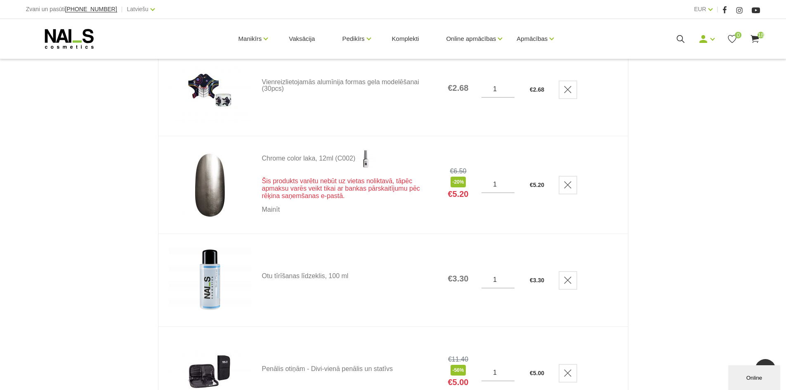
click at [571, 186] on icon "Delete" at bounding box center [567, 185] width 8 height 8
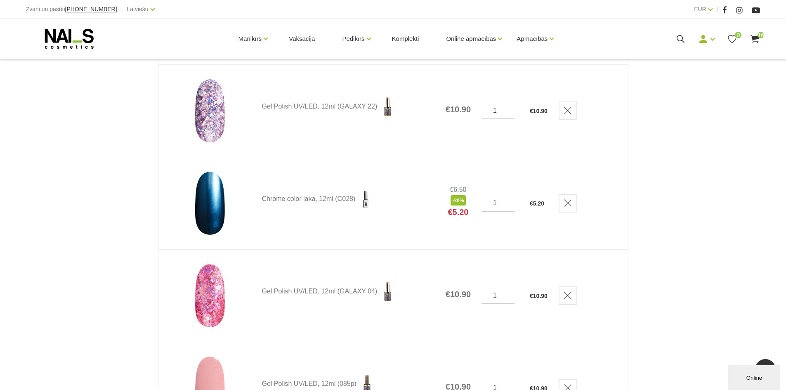
scroll to position [577, 0]
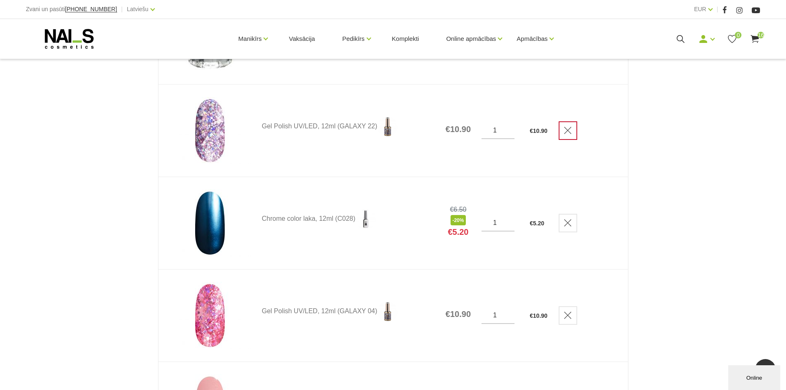
click at [567, 133] on icon "Delete" at bounding box center [567, 130] width 8 height 8
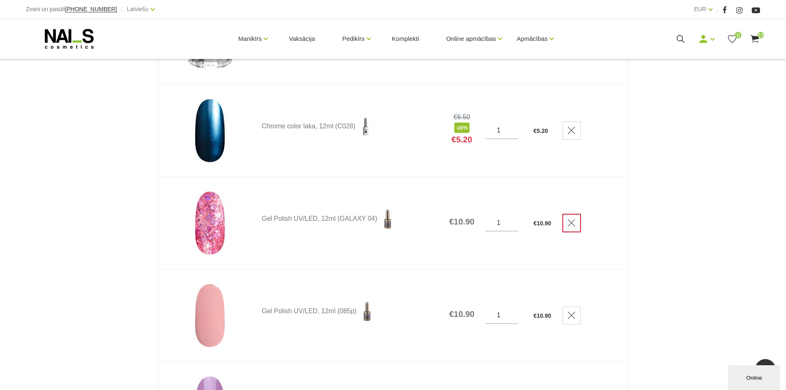
click at [573, 229] on link "Delete" at bounding box center [571, 223] width 19 height 19
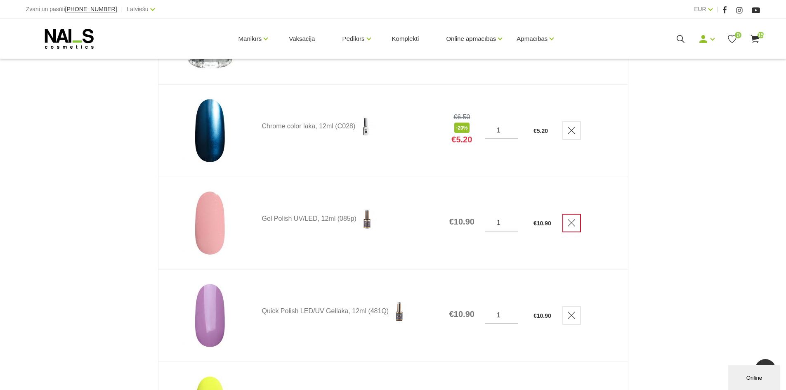
click at [571, 221] on icon "Delete" at bounding box center [571, 223] width 8 height 8
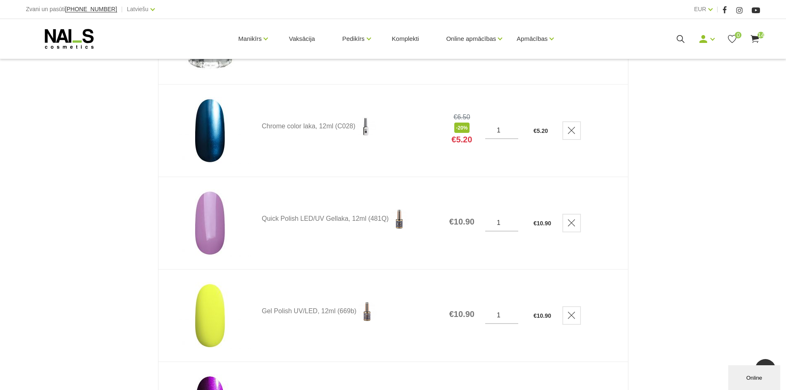
click at [571, 221] on icon "Delete" at bounding box center [571, 223] width 8 height 8
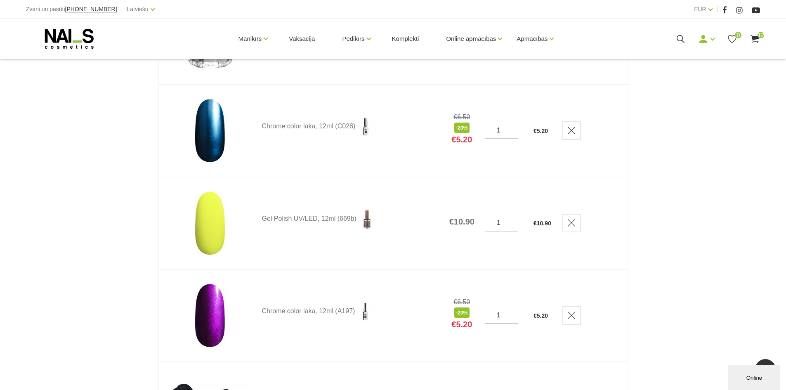
click at [571, 221] on icon "Delete" at bounding box center [571, 223] width 8 height 8
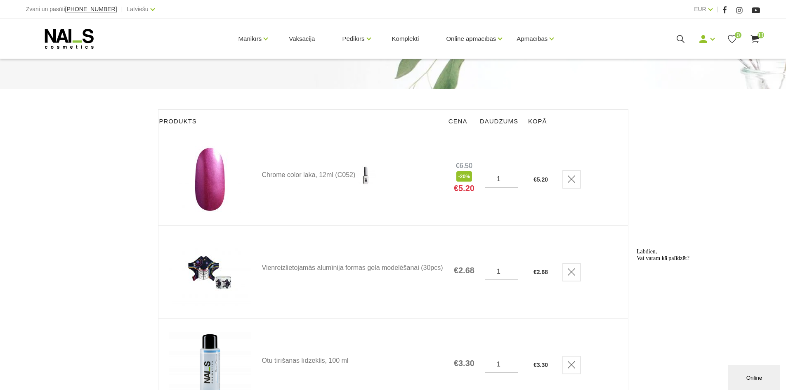
scroll to position [165, 0]
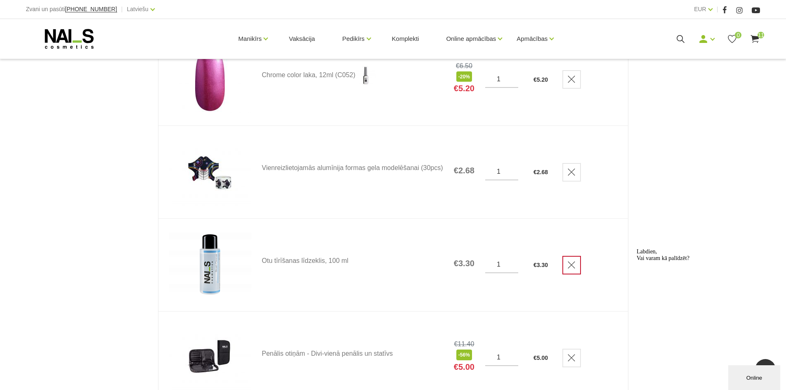
click at [566, 170] on link "Delete" at bounding box center [571, 172] width 19 height 19
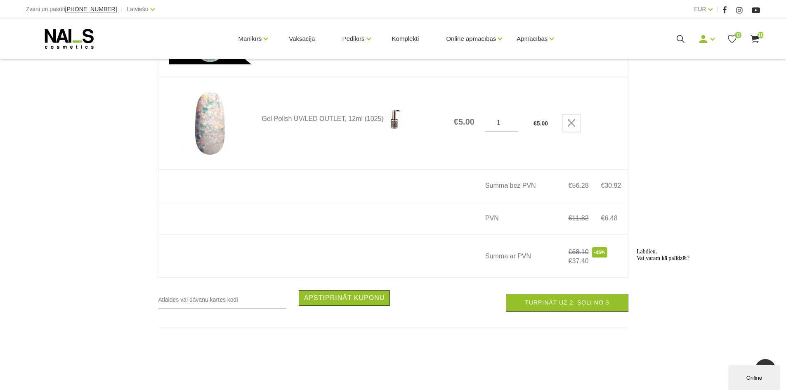
scroll to position [859, 0]
